Goal: Transaction & Acquisition: Obtain resource

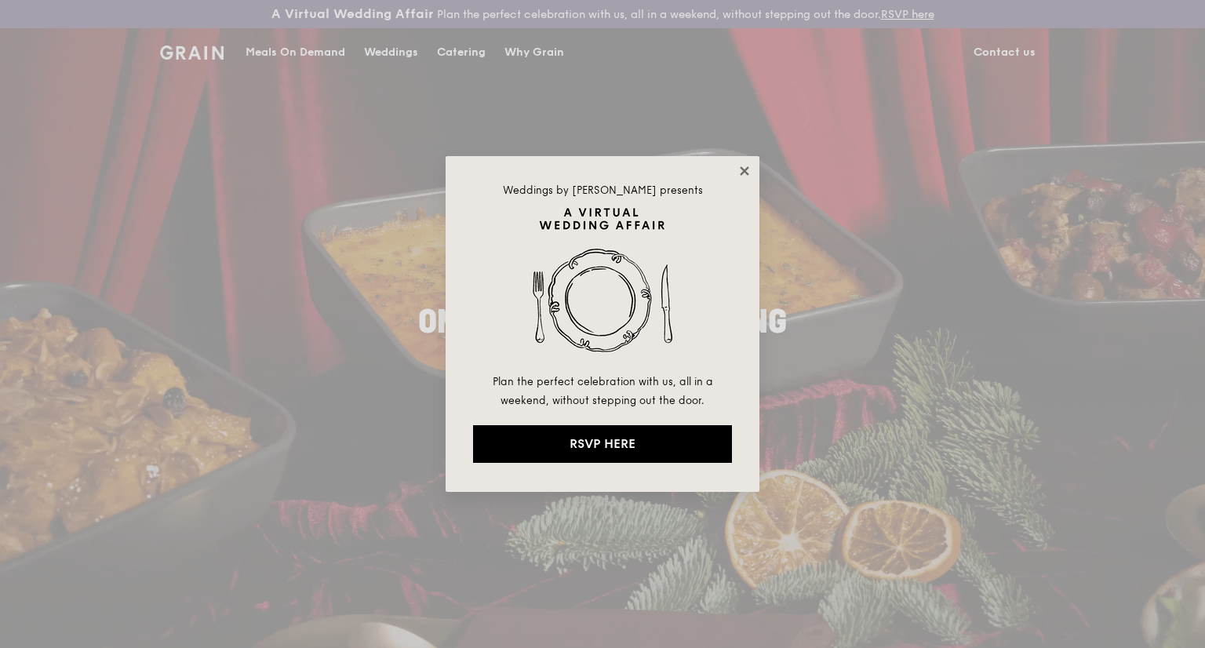
click at [745, 173] on icon at bounding box center [744, 170] width 9 height 9
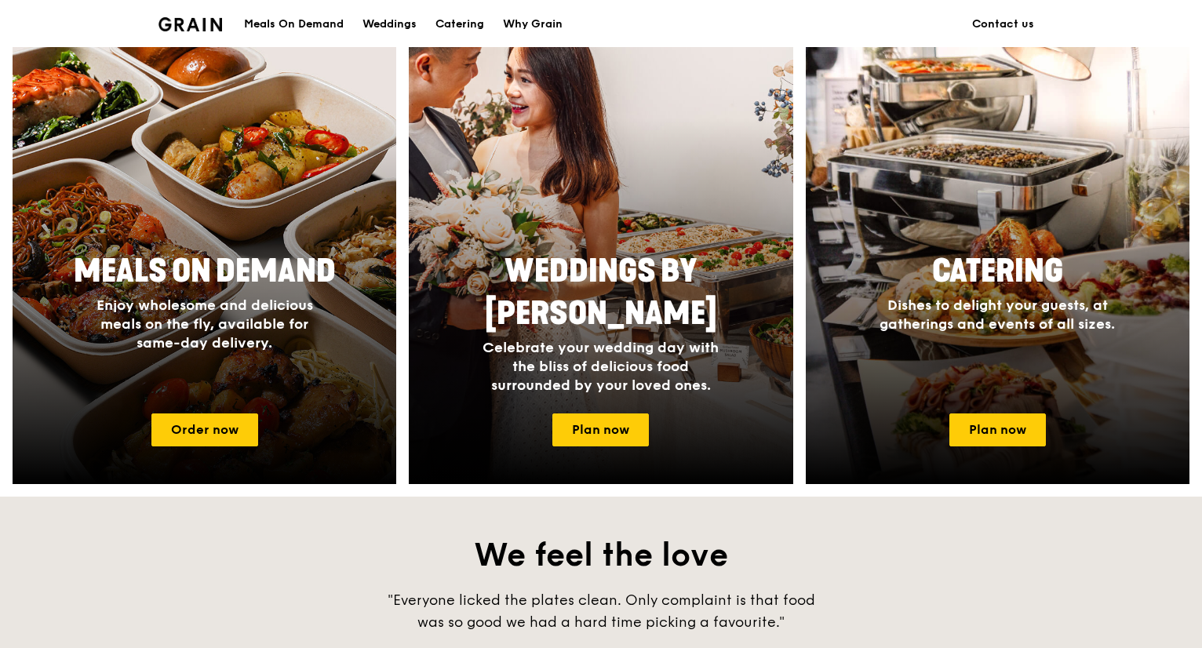
scroll to position [628, 0]
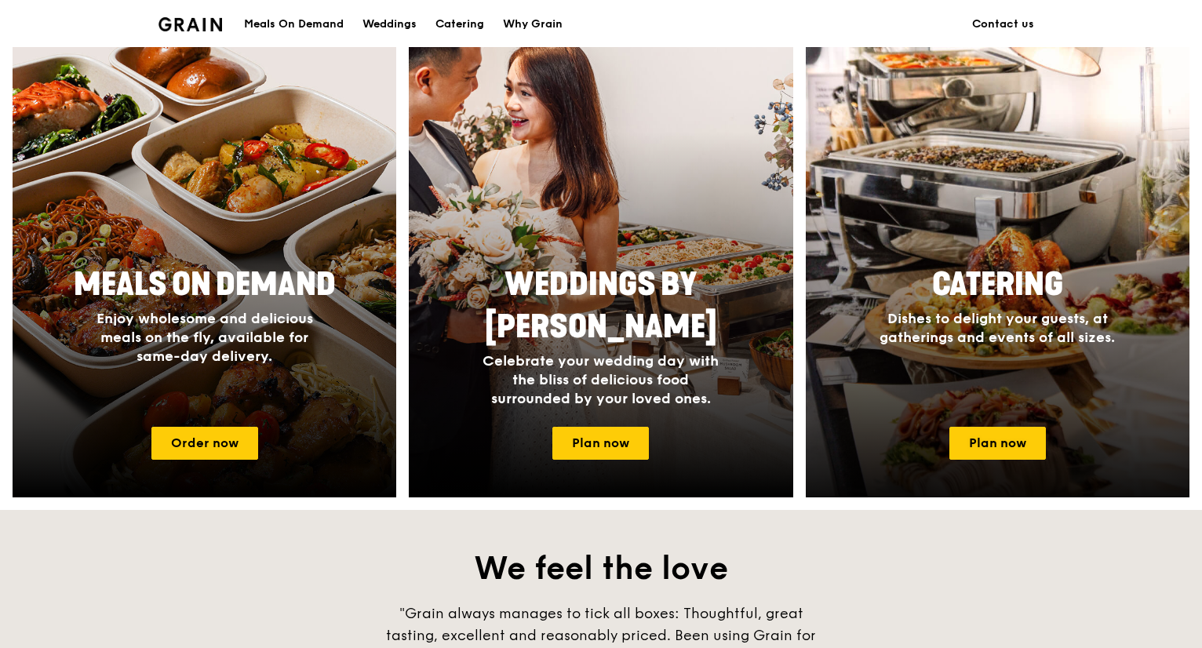
click at [1035, 313] on span "Dishes to delight your guests, at gatherings and events of all sizes." at bounding box center [997, 328] width 235 height 36
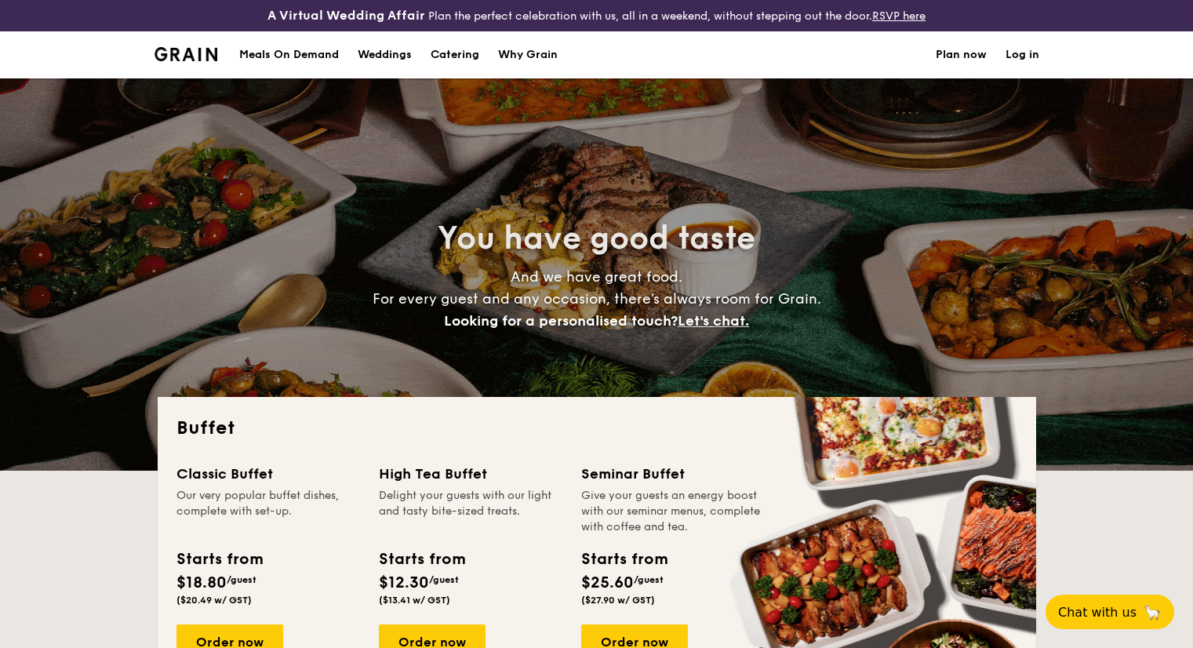
select select
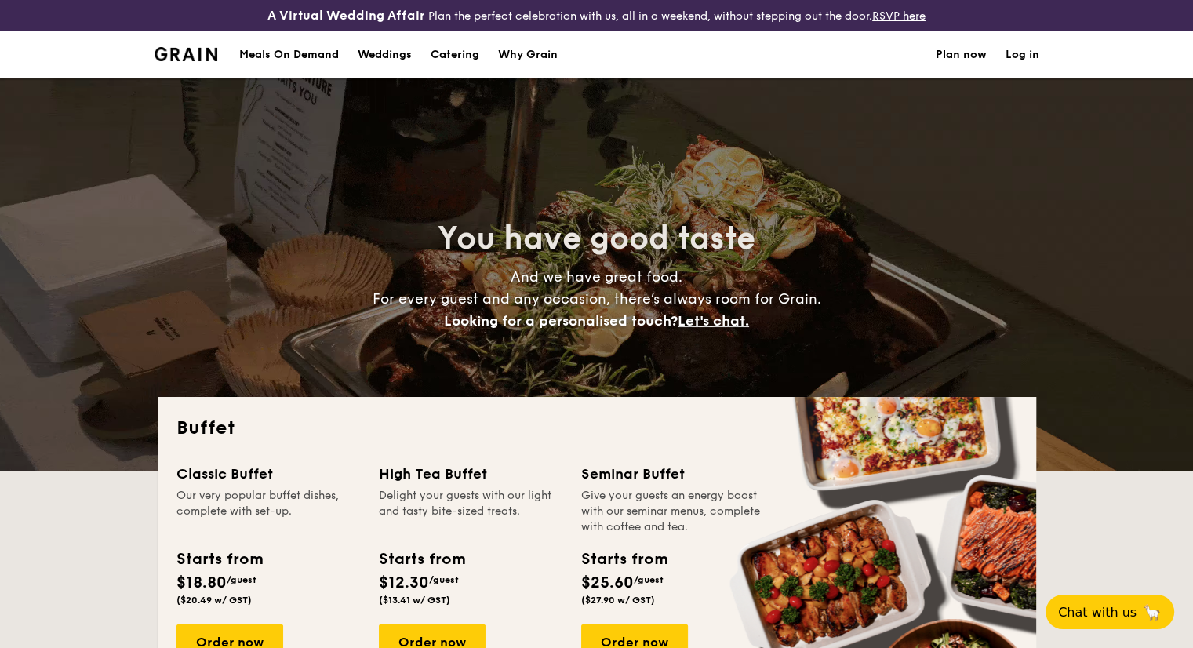
click at [521, 51] on div "Why Grain" at bounding box center [528, 54] width 60 height 47
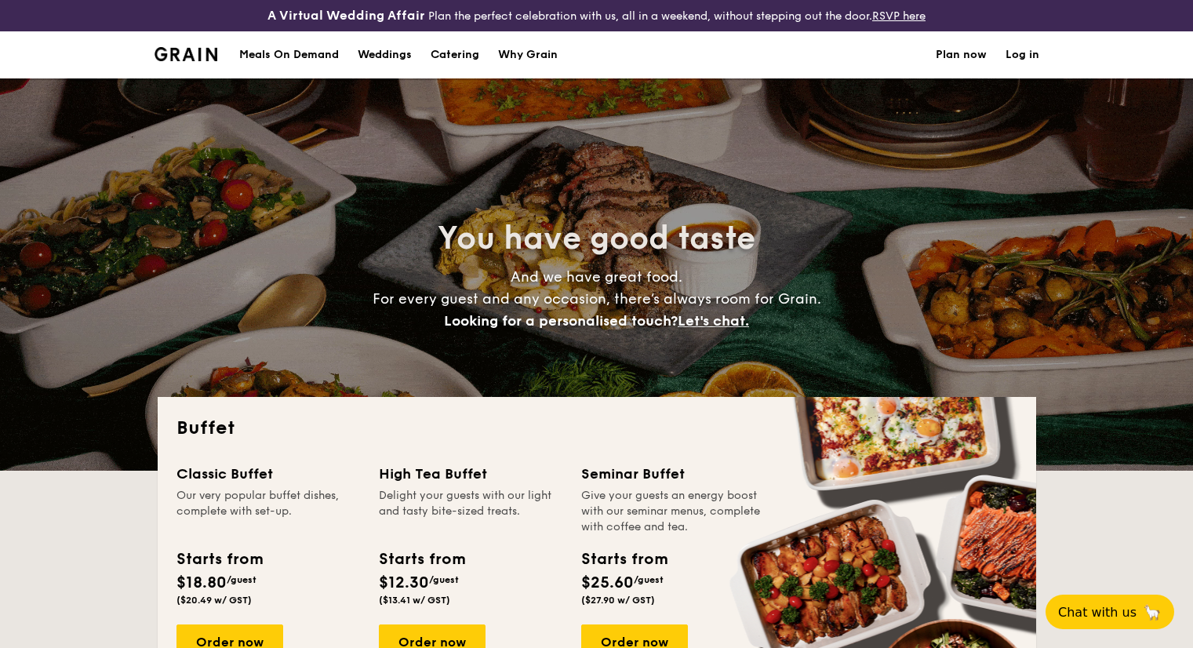
select select
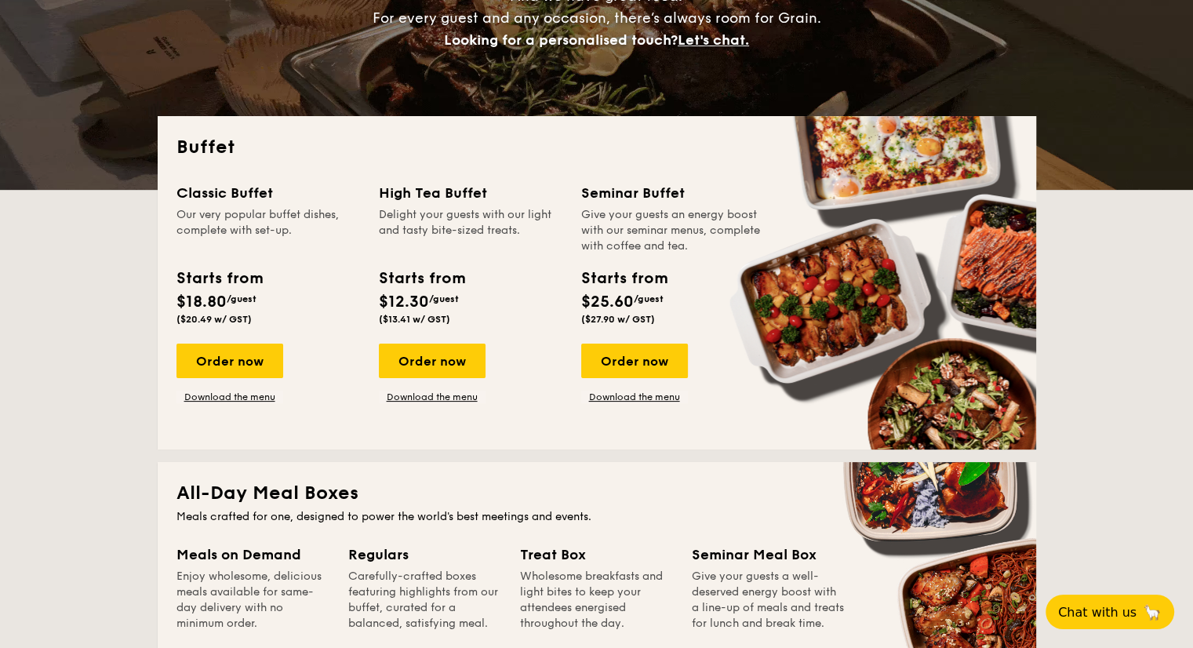
scroll to position [314, 0]
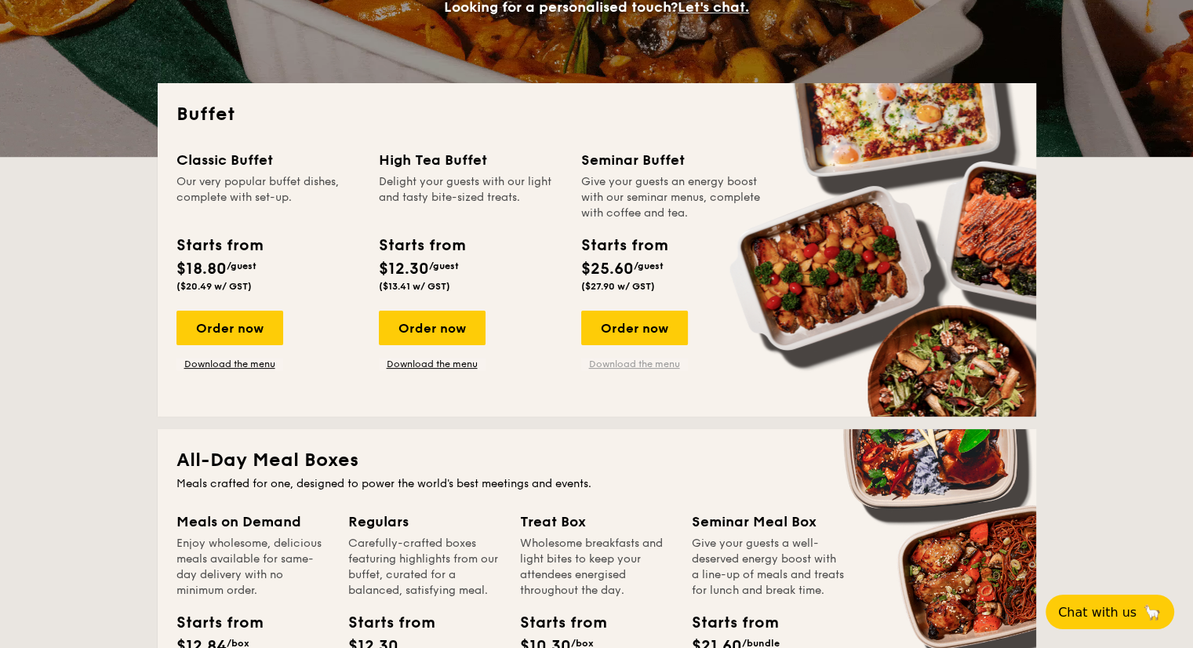
click at [636, 362] on link "Download the menu" at bounding box center [634, 364] width 107 height 13
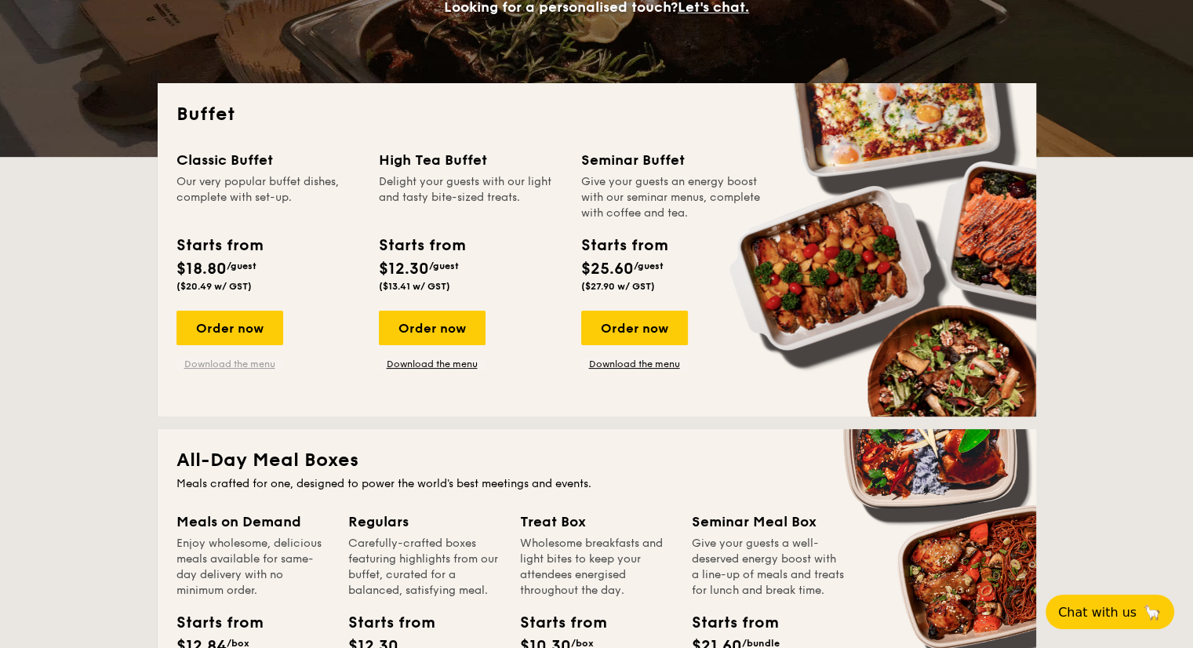
click at [202, 368] on link "Download the menu" at bounding box center [230, 364] width 107 height 13
